Goal: Find specific page/section: Find specific page/section

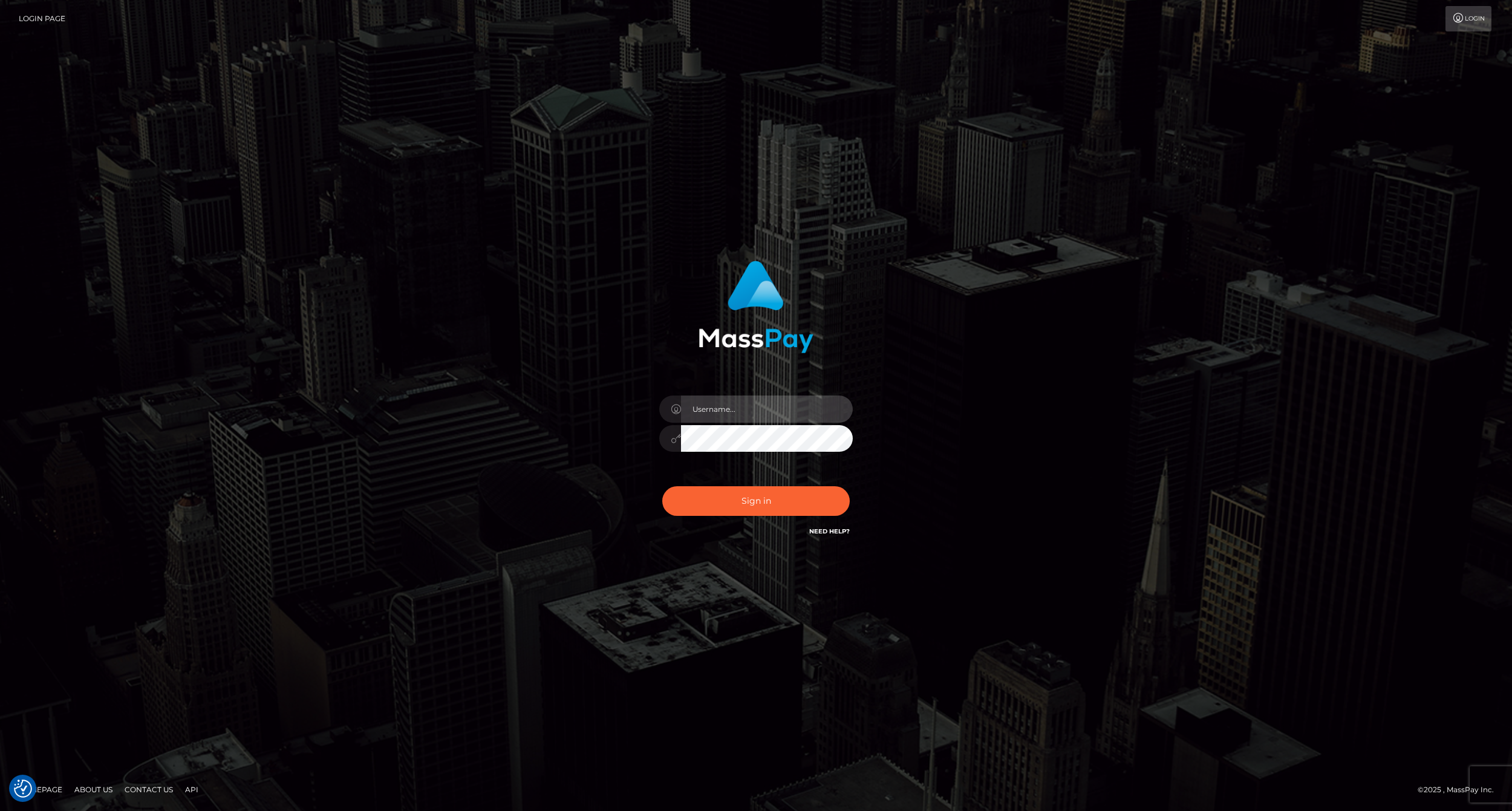
click at [721, 412] on input "text" at bounding box center [766, 408] width 172 height 27
type input "ashbil"
click at [765, 510] on button "Sign in" at bounding box center [756, 500] width 188 height 30
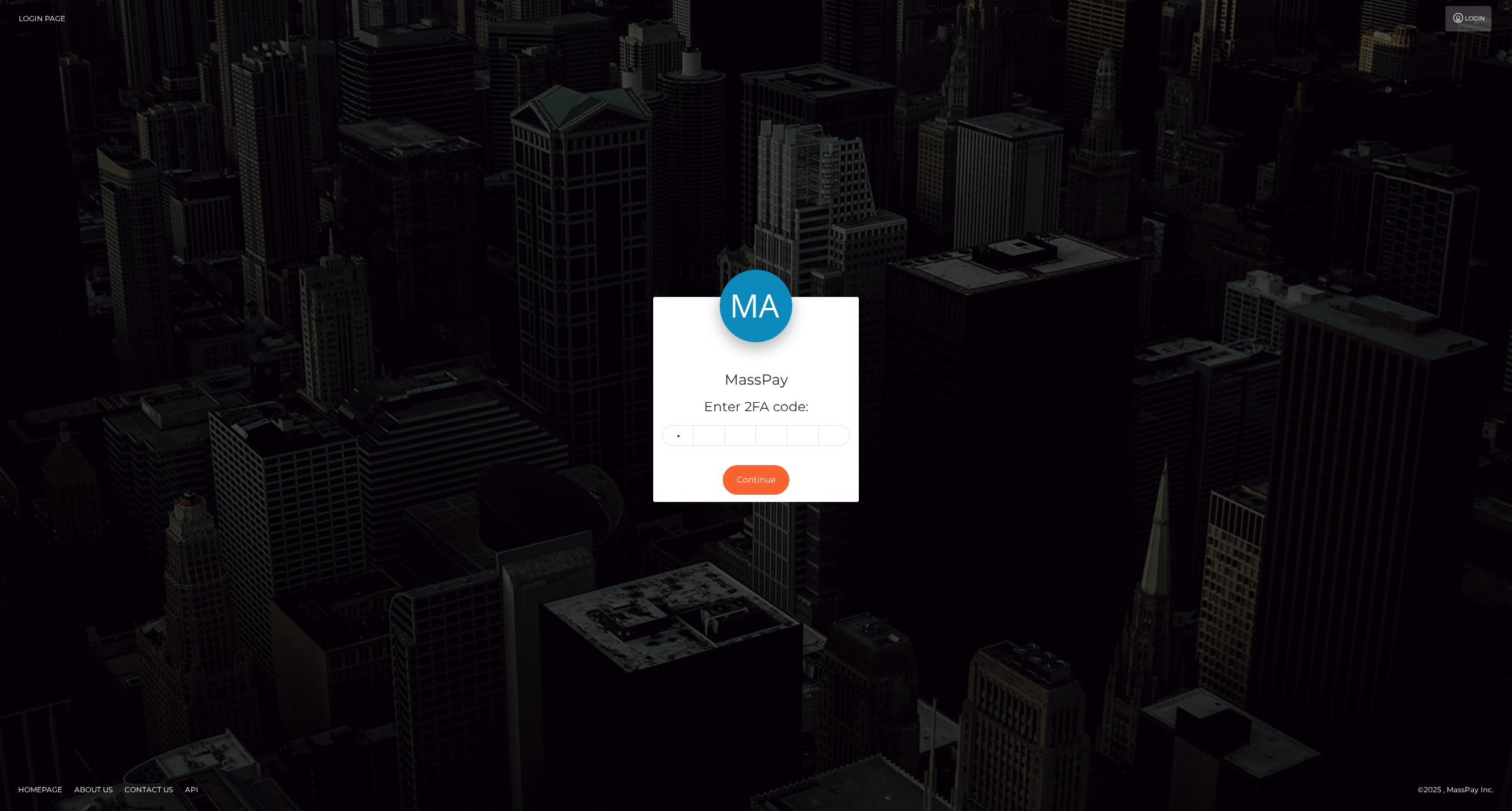
type input "9"
type input "4"
type input "1"
type input "2"
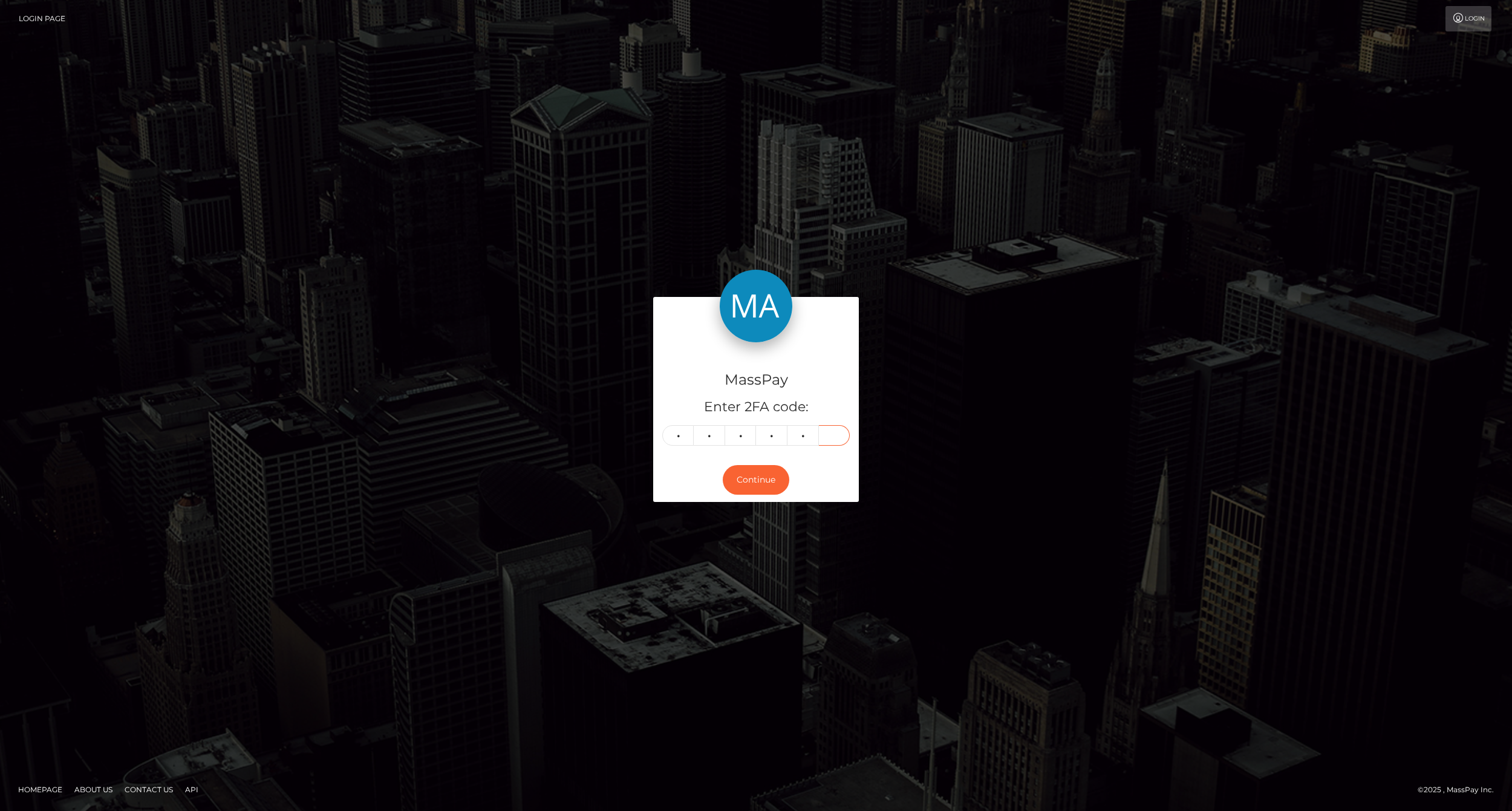
type input "0"
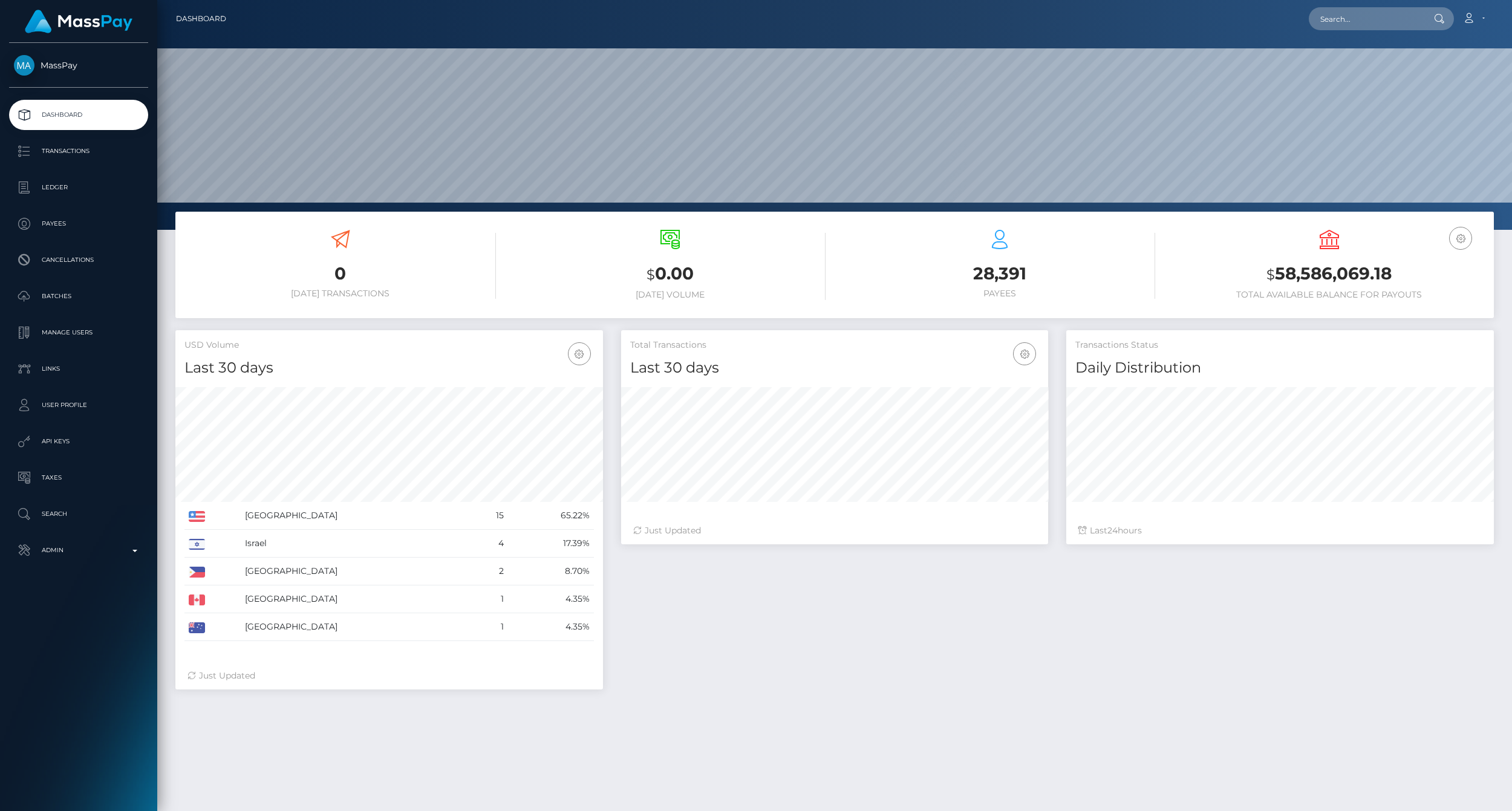
scroll to position [214, 427]
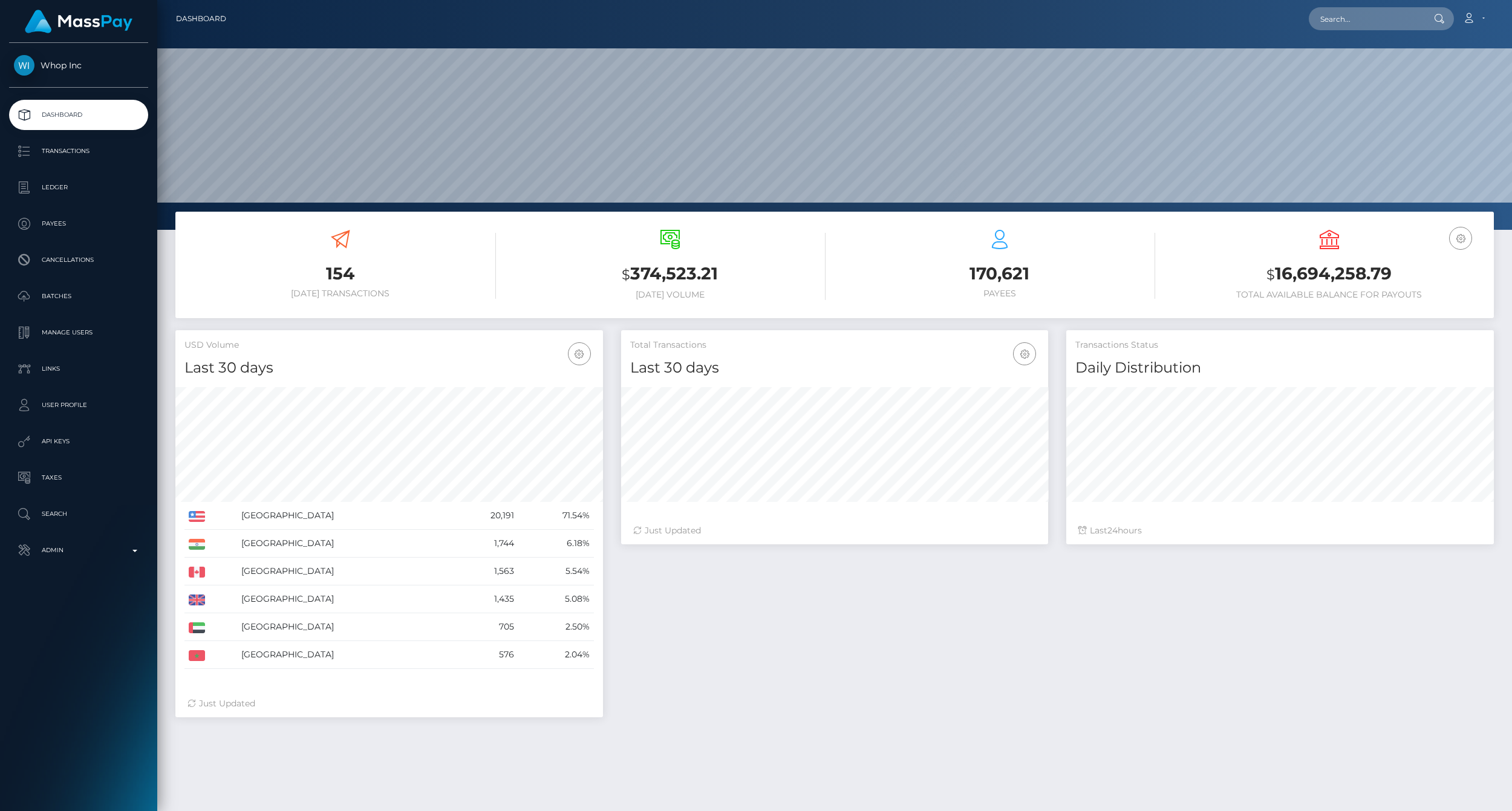
scroll to position [214, 427]
click at [68, 186] on p "Ledger" at bounding box center [79, 187] width 129 height 18
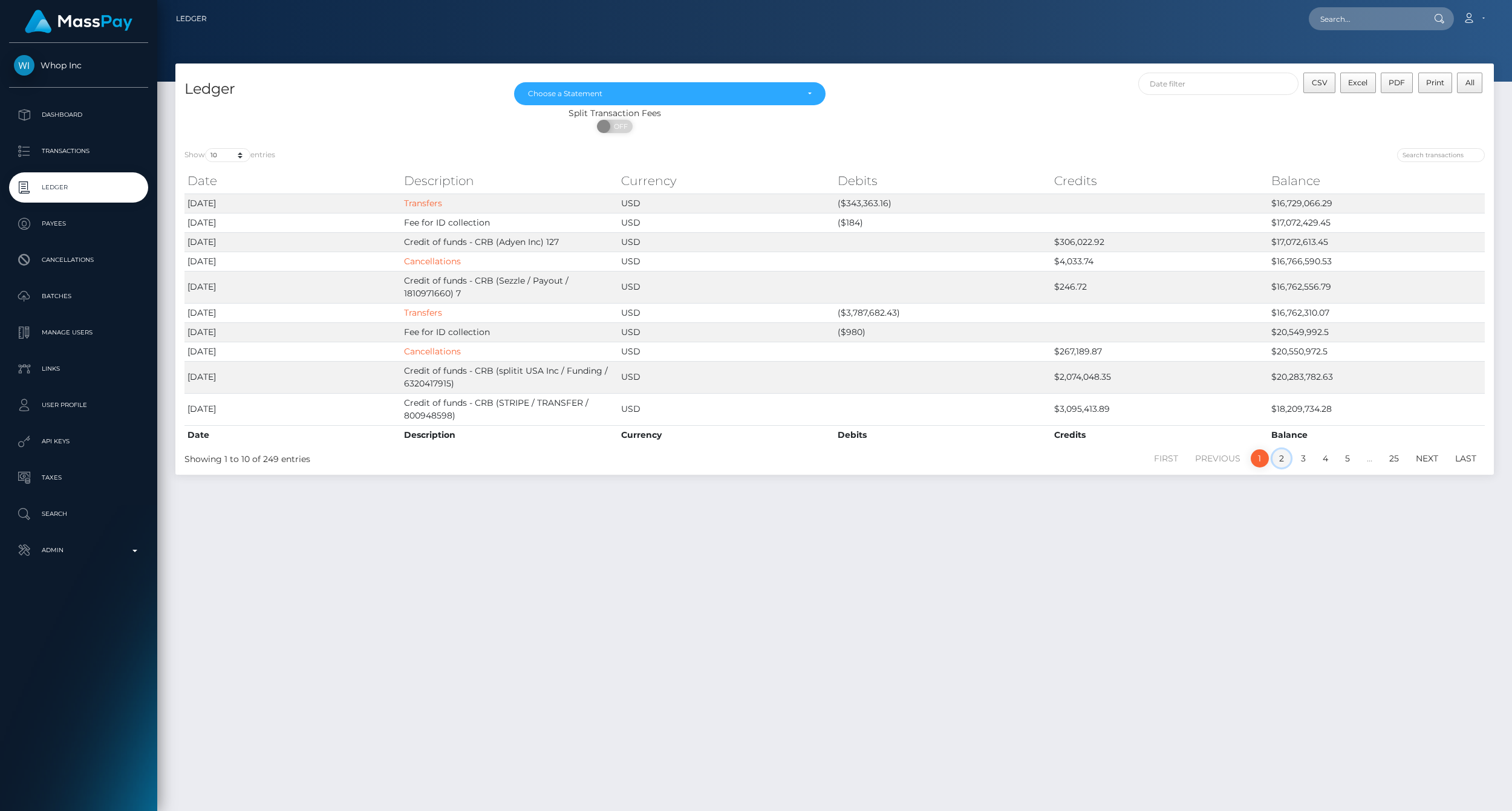
click at [1272, 456] on link "2" at bounding box center [1281, 458] width 18 height 18
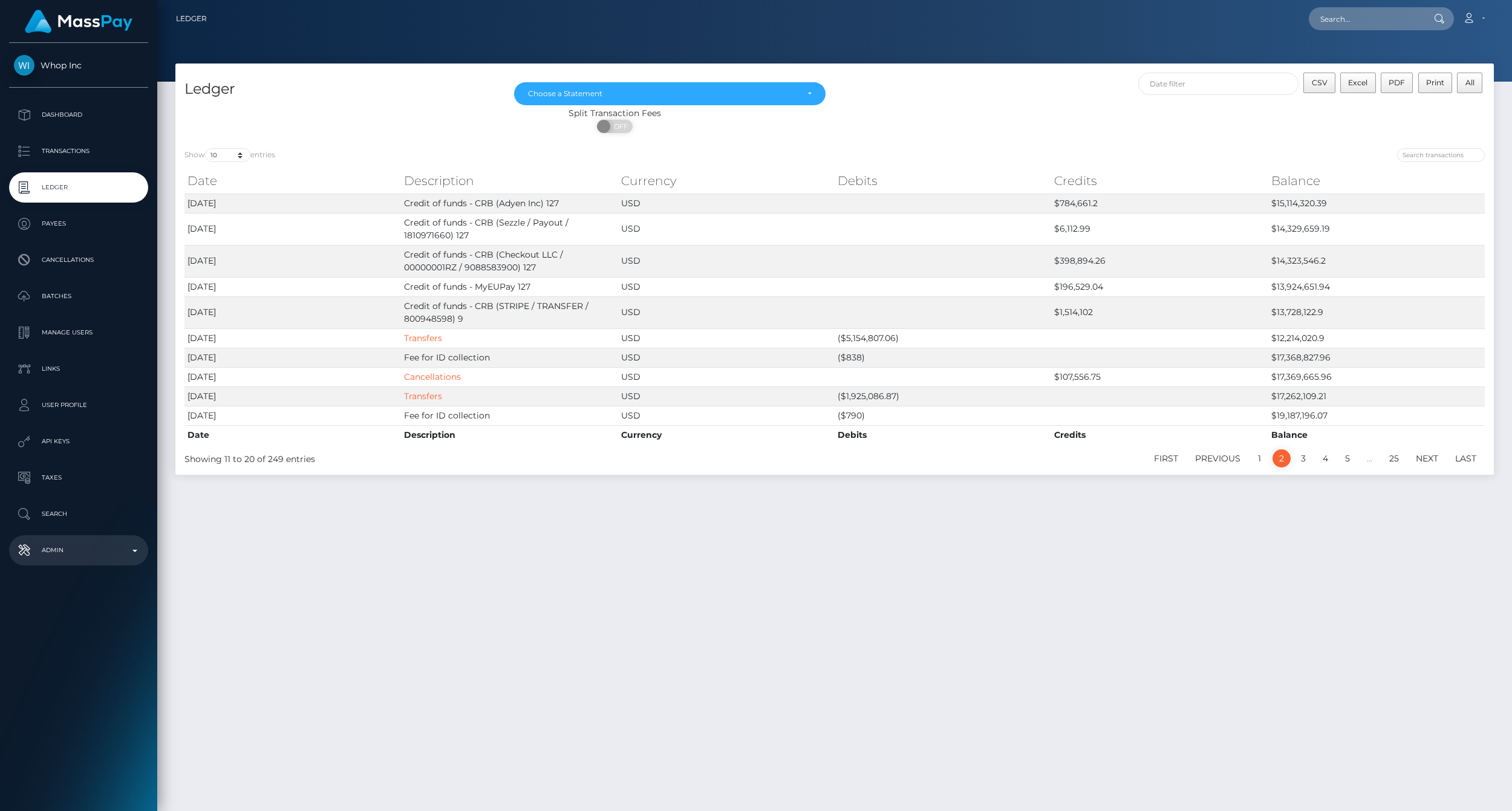
click at [129, 546] on p "Admin" at bounding box center [79, 550] width 129 height 18
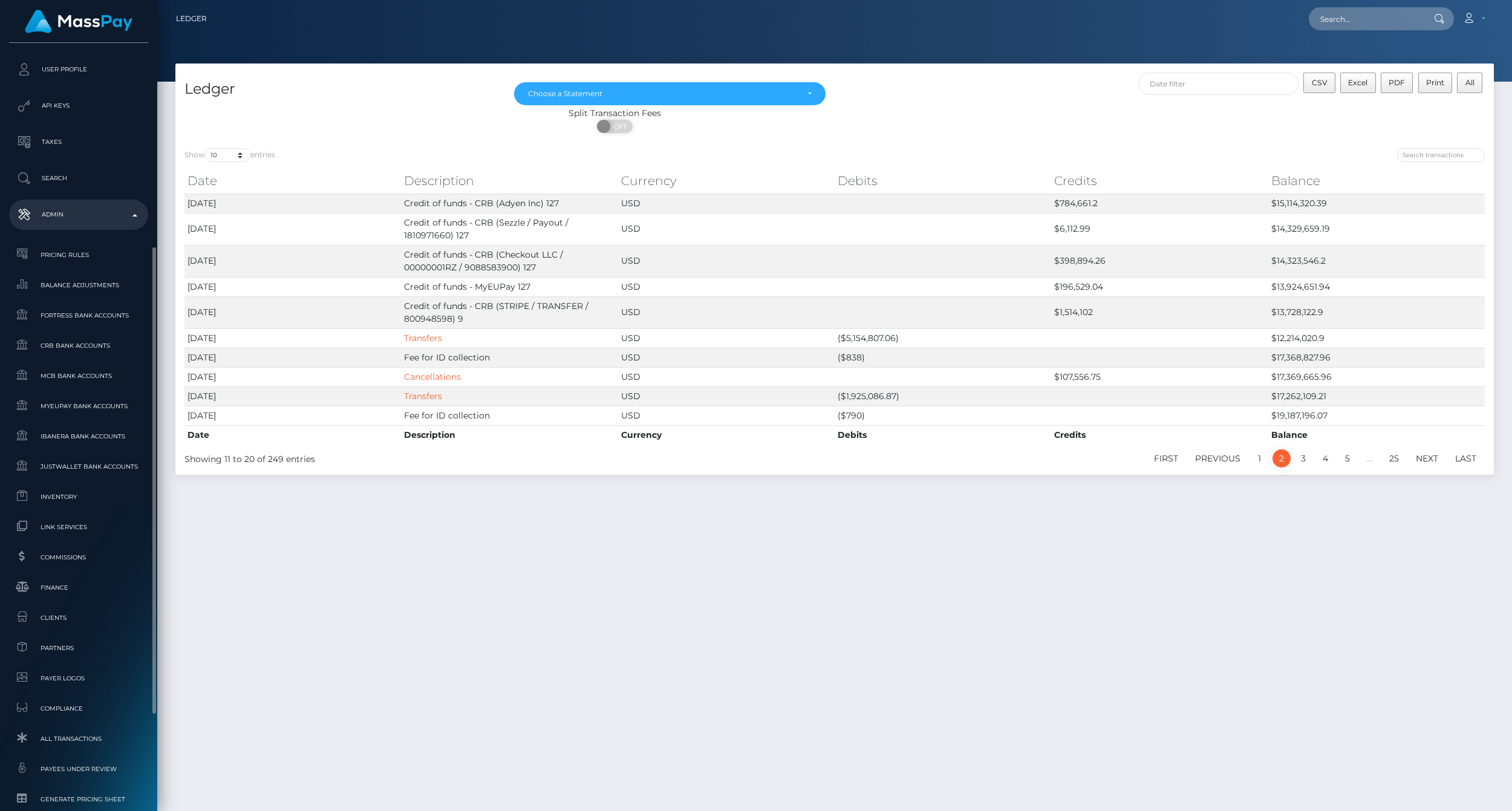
scroll to position [403, 0]
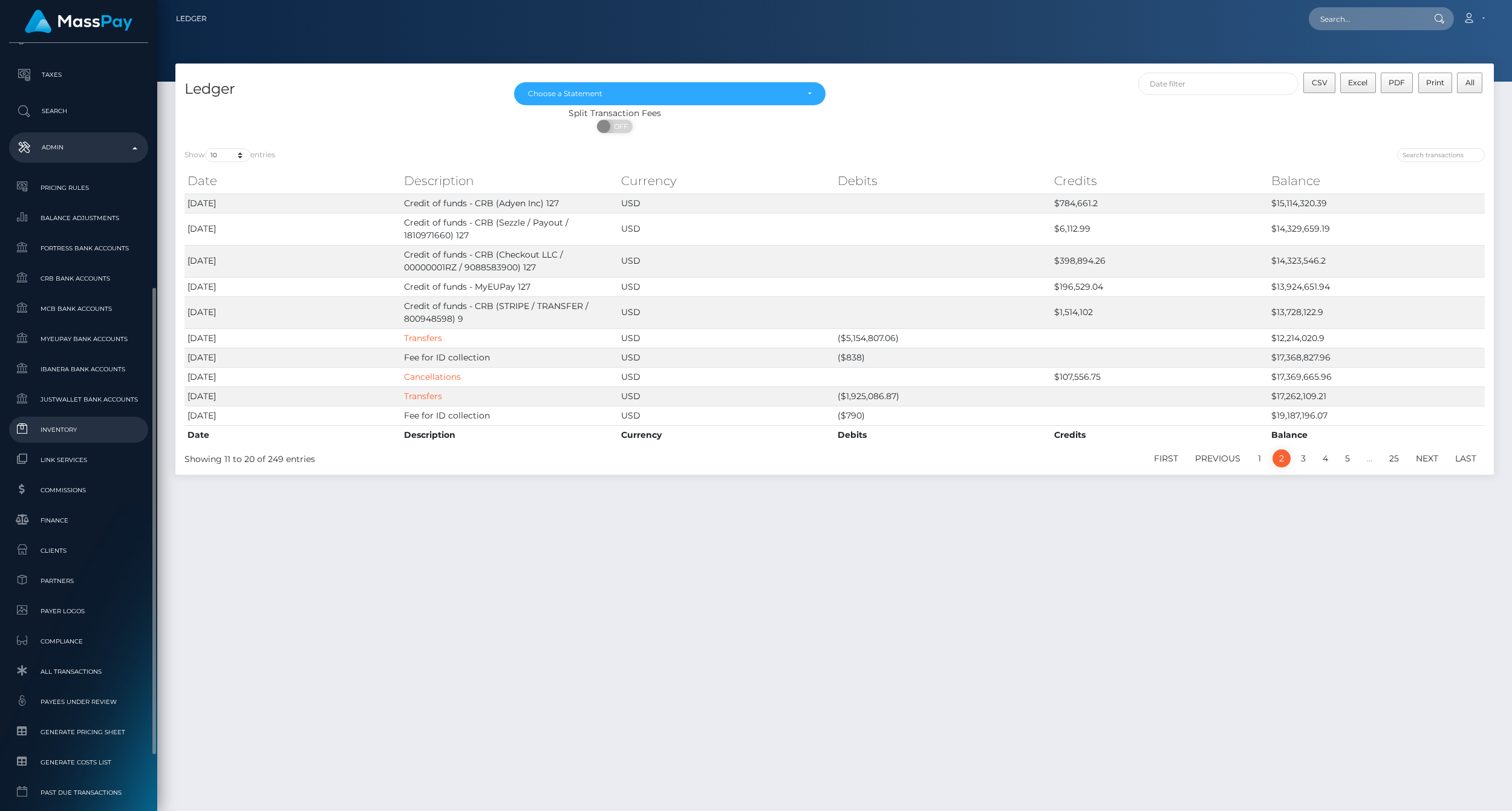
click at [46, 427] on span "Inventory" at bounding box center [79, 429] width 129 height 14
